Goal: Learn about a topic

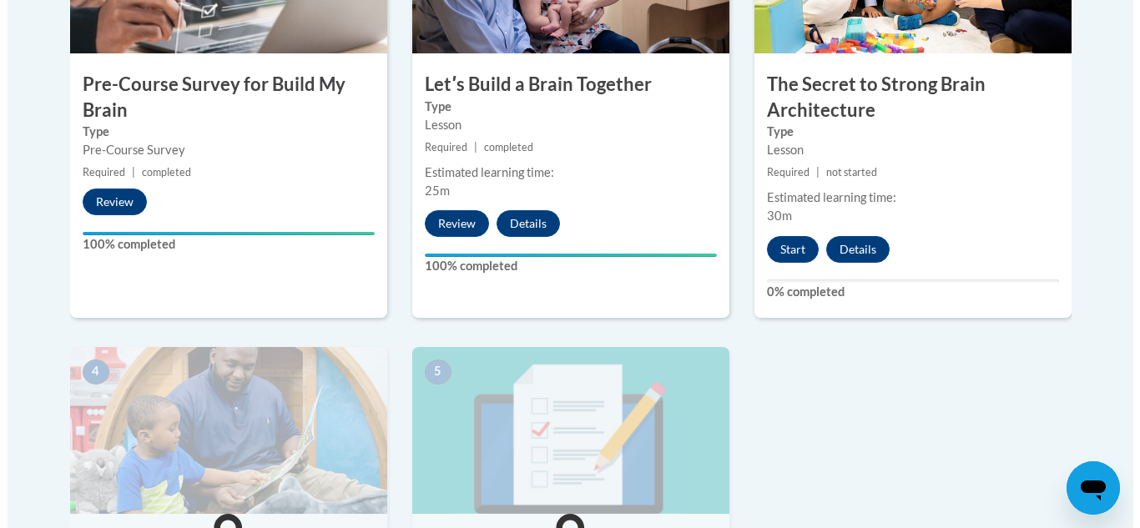
scroll to position [673, 0]
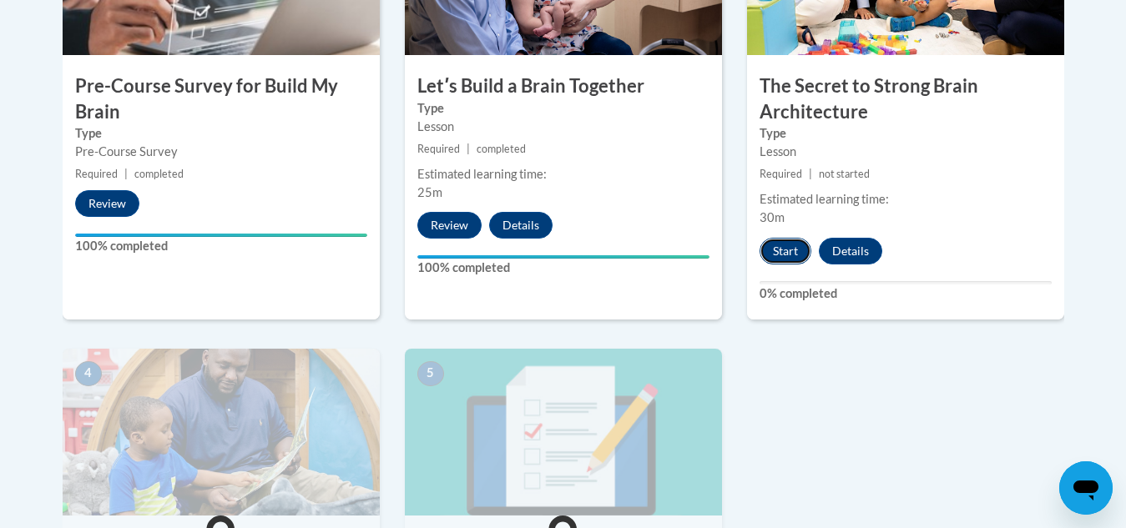
click at [793, 250] on button "Start" at bounding box center [786, 251] width 52 height 27
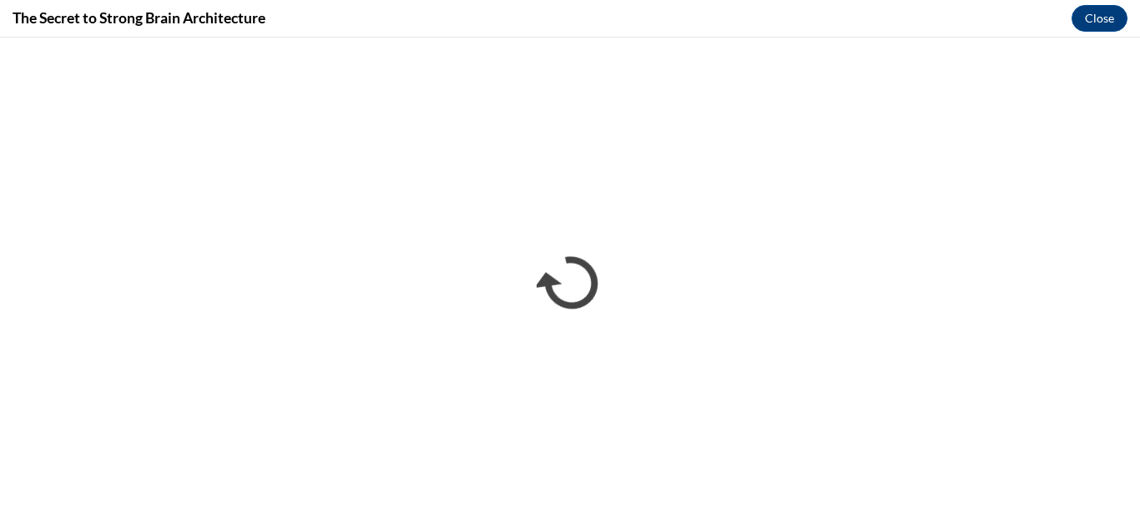
scroll to position [0, 0]
